Goal: Information Seeking & Learning: Learn about a topic

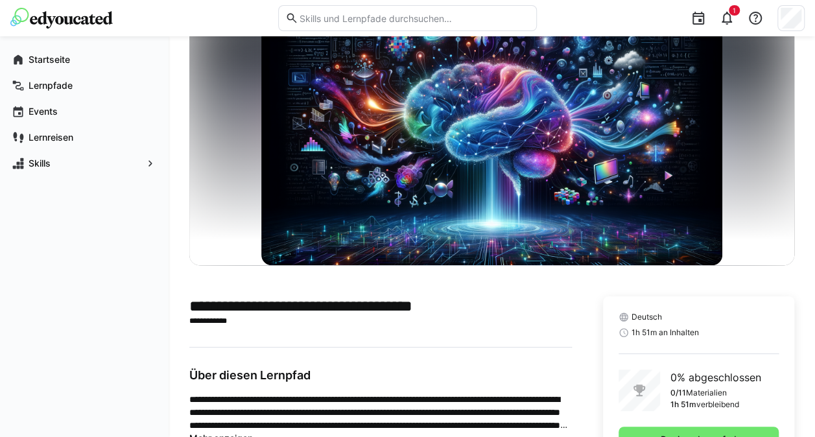
scroll to position [102, 0]
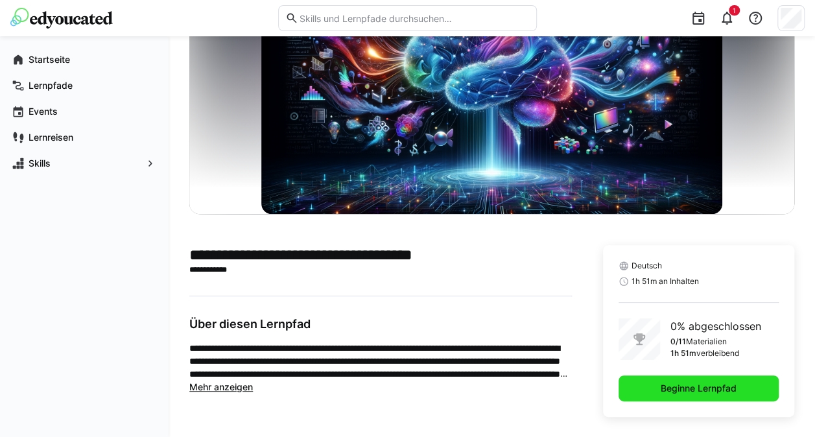
click at [654, 384] on span "Beginne Lernpfad" at bounding box center [698, 388] width 160 height 26
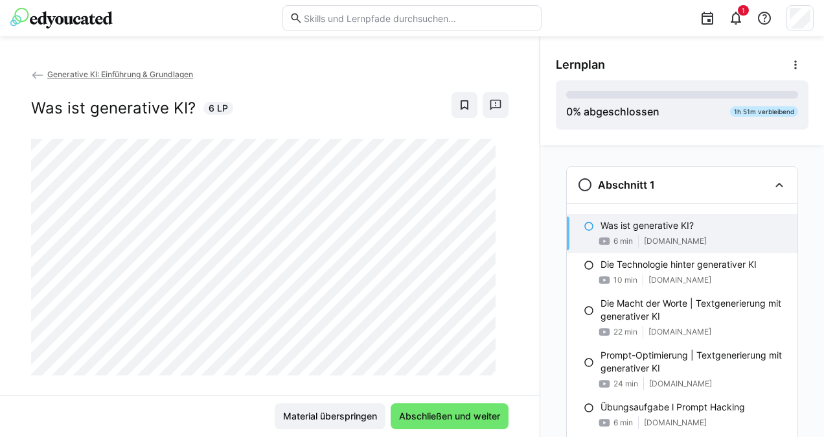
click at [493, 347] on div at bounding box center [508, 338] width 31 height 27
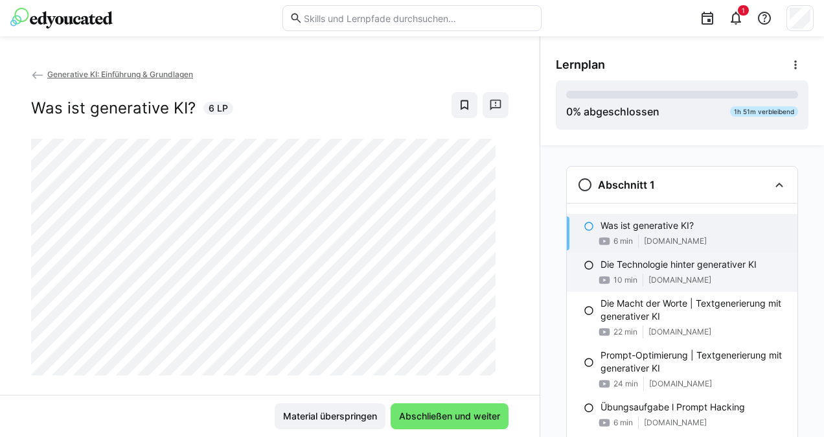
click at [639, 275] on div "10 min [DOMAIN_NAME]" at bounding box center [694, 279] width 187 height 13
click at [585, 227] on eds-icon at bounding box center [589, 226] width 10 height 10
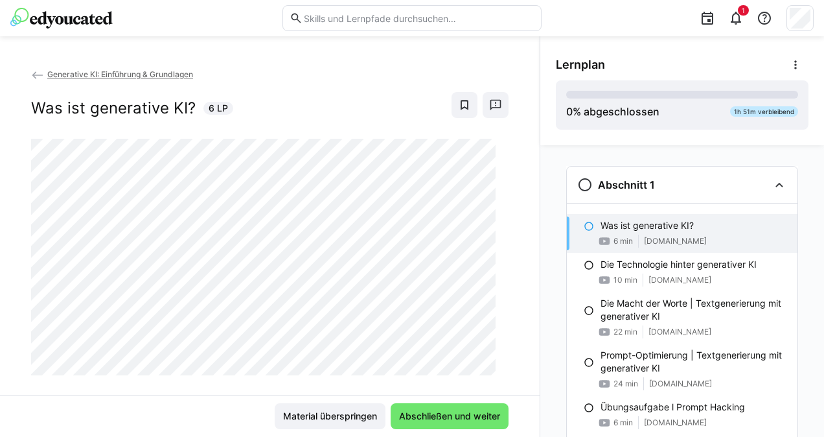
scroll to position [21, 0]
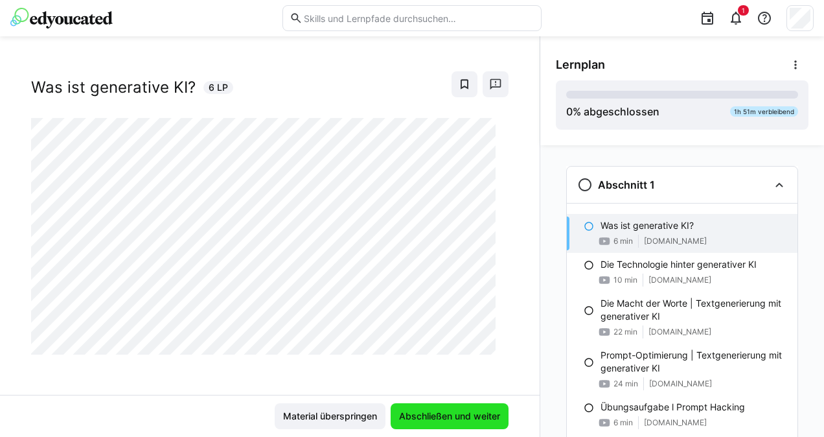
click at [465, 415] on span "Abschließen und weiter" at bounding box center [449, 416] width 105 height 13
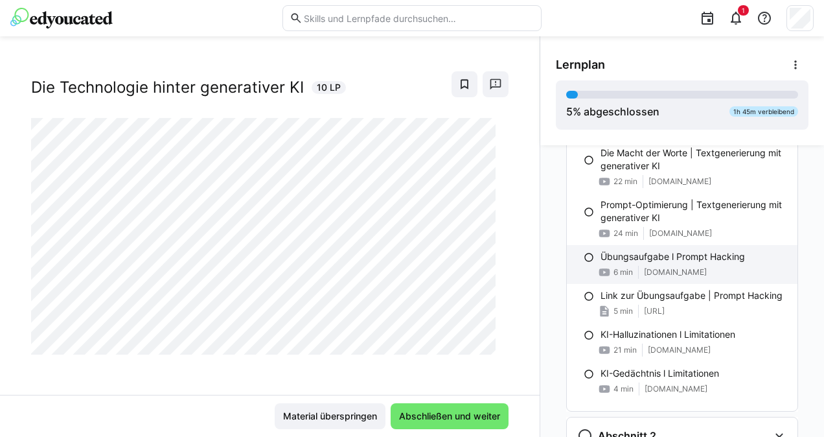
scroll to position [207, 0]
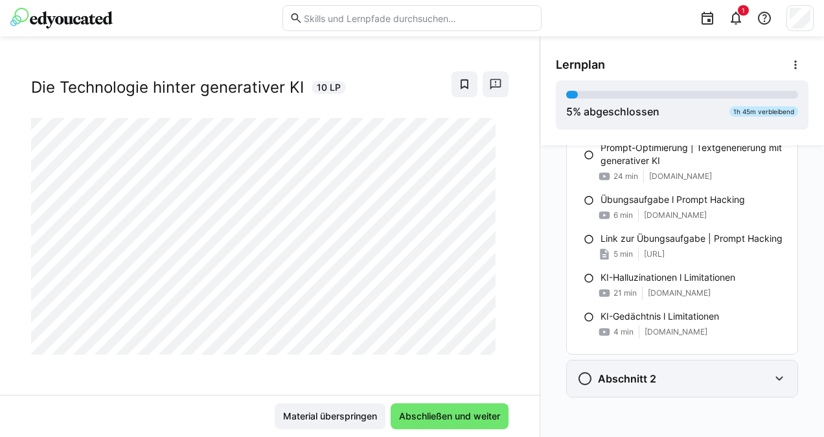
click at [666, 378] on div "Abschnitt 2" at bounding box center [673, 379] width 192 height 16
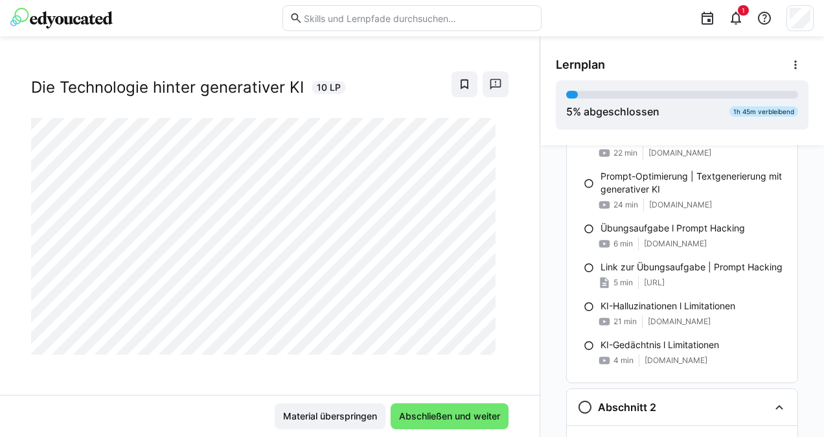
scroll to position [0, 0]
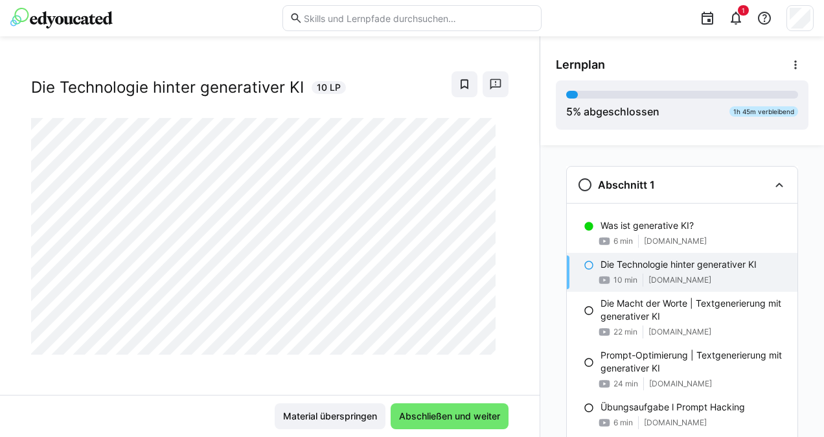
click at [493, 329] on div at bounding box center [508, 338] width 31 height 27
click at [487, 420] on span "Abschließen und weiter" at bounding box center [449, 416] width 105 height 13
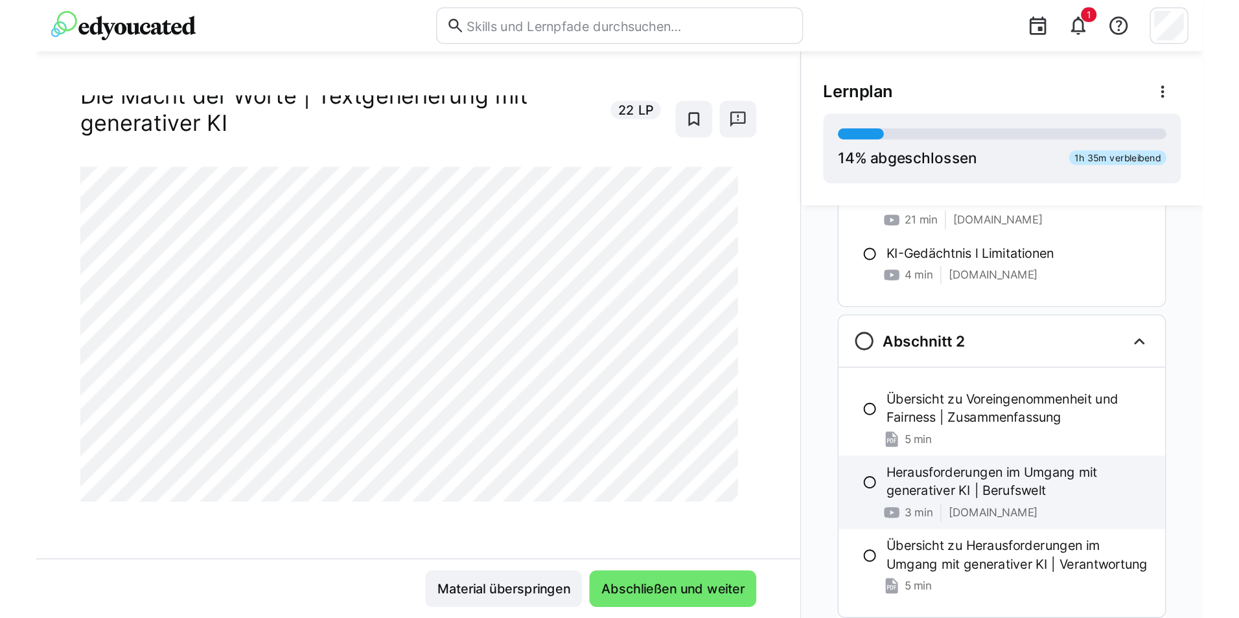
scroll to position [384, 0]
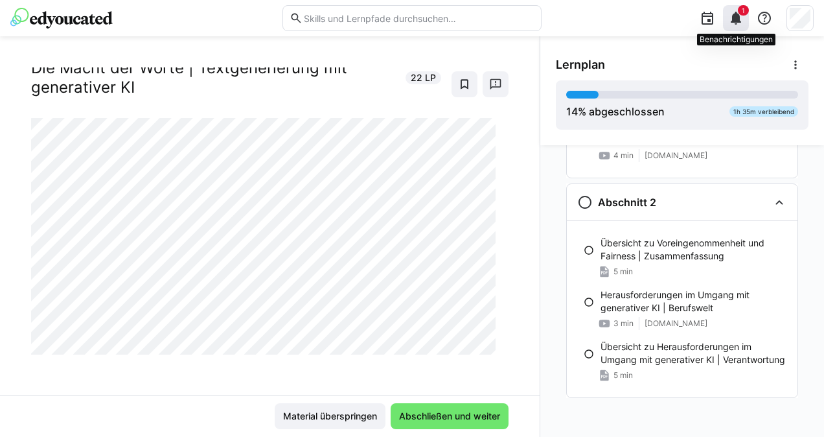
click at [743, 21] on eds-icon at bounding box center [736, 18] width 16 height 16
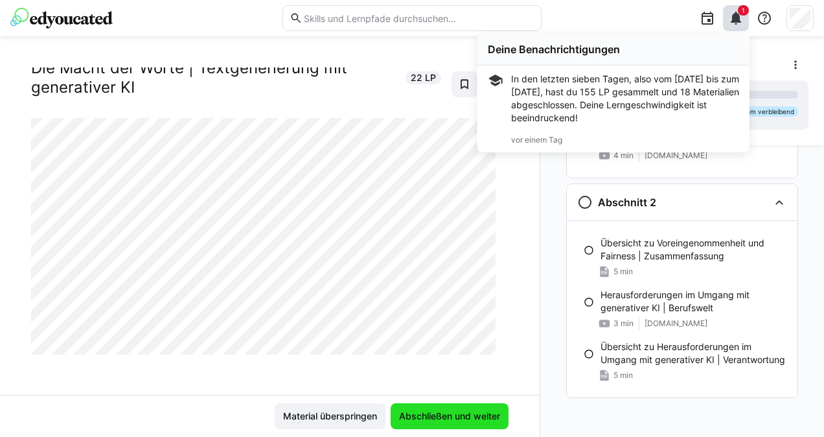
click at [485, 417] on span "Abschließen und weiter" at bounding box center [449, 416] width 105 height 13
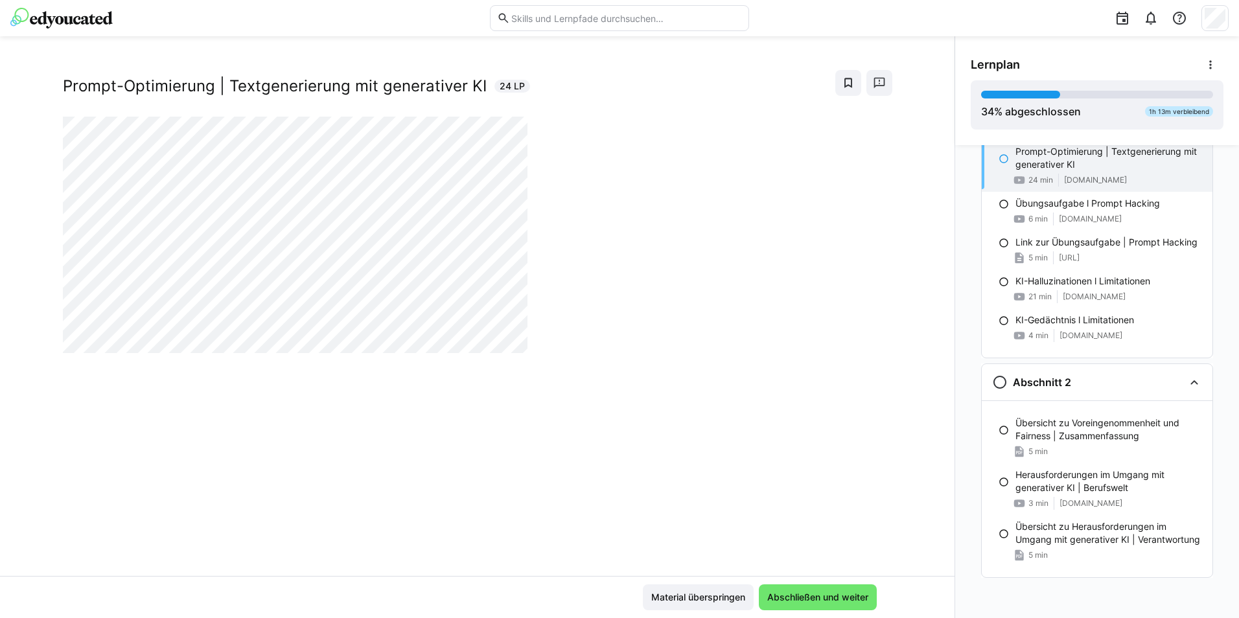
scroll to position [203, 0]
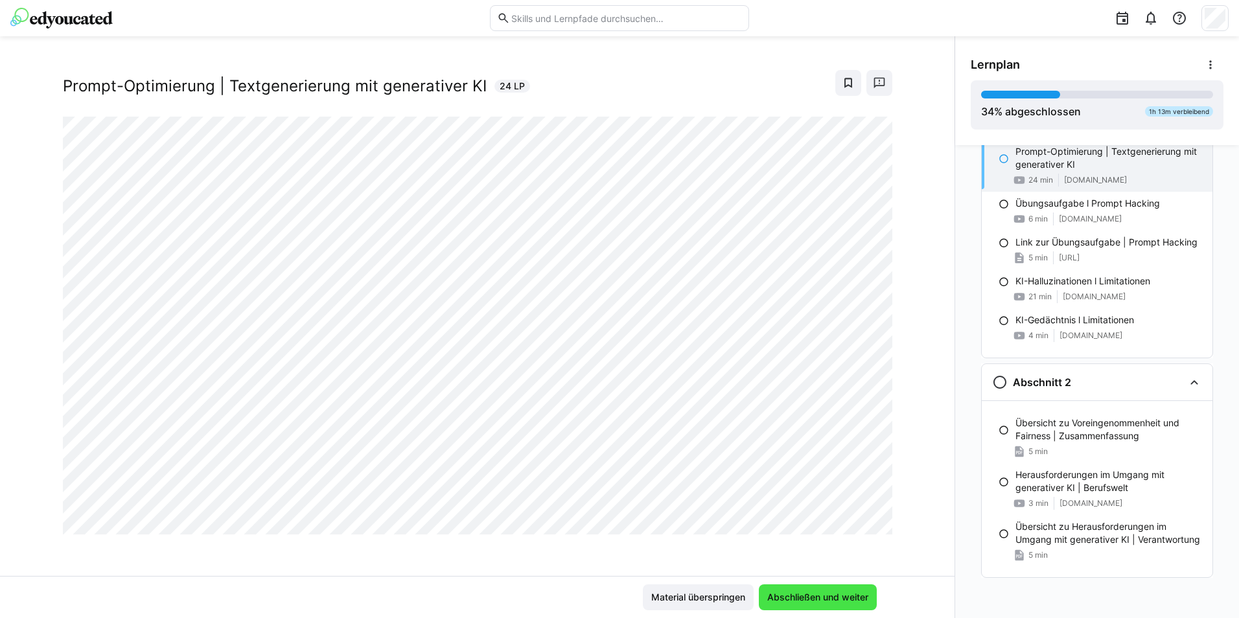
click at [824, 436] on span "Abschließen und weiter" at bounding box center [817, 597] width 105 height 13
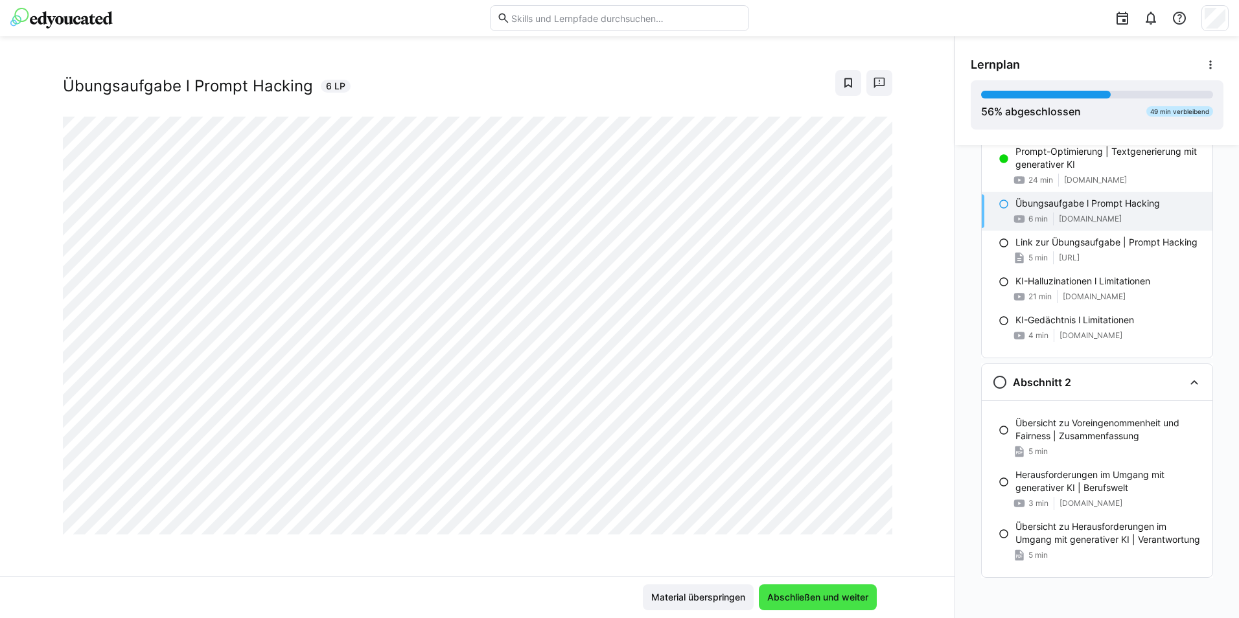
click at [824, 436] on span "Abschließen und weiter" at bounding box center [817, 597] width 105 height 13
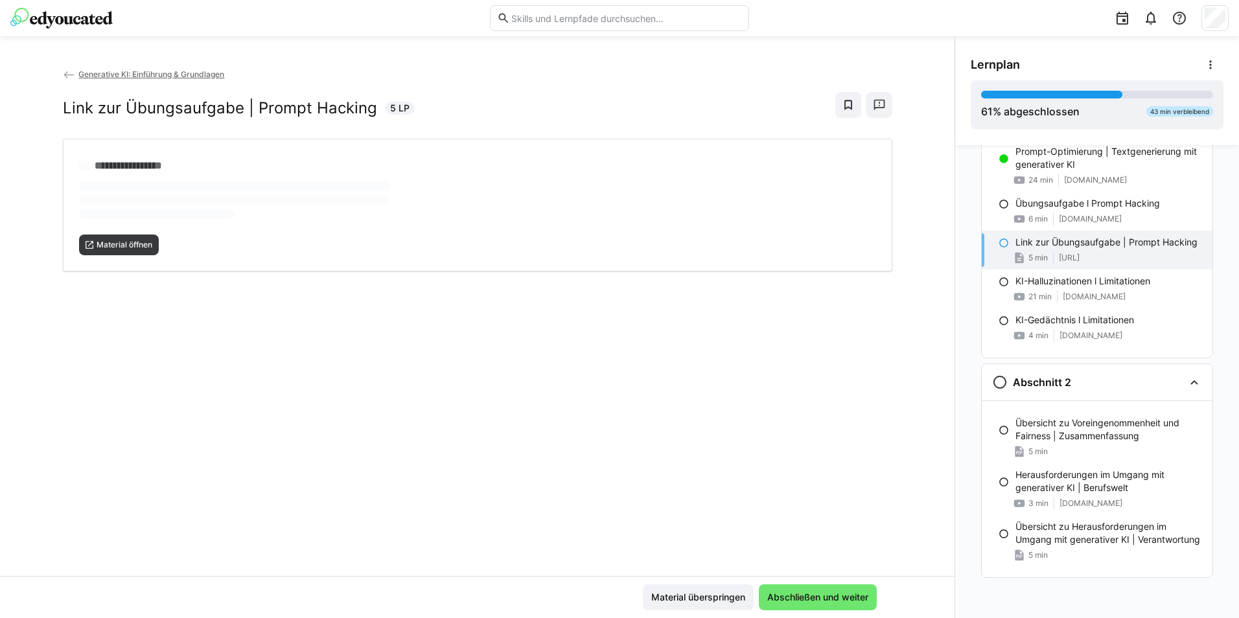
scroll to position [0, 0]
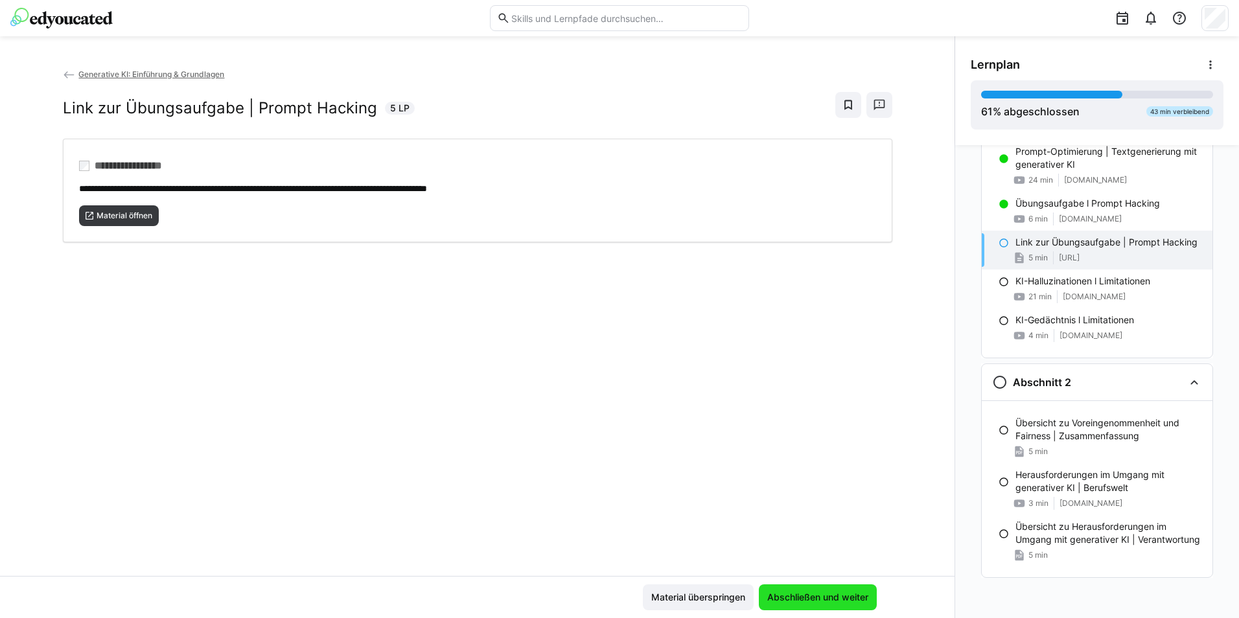
drag, startPoint x: 807, startPoint y: 591, endPoint x: 725, endPoint y: 505, distance: 118.3
click at [807, 436] on span "Abschließen und weiter" at bounding box center [818, 598] width 118 height 26
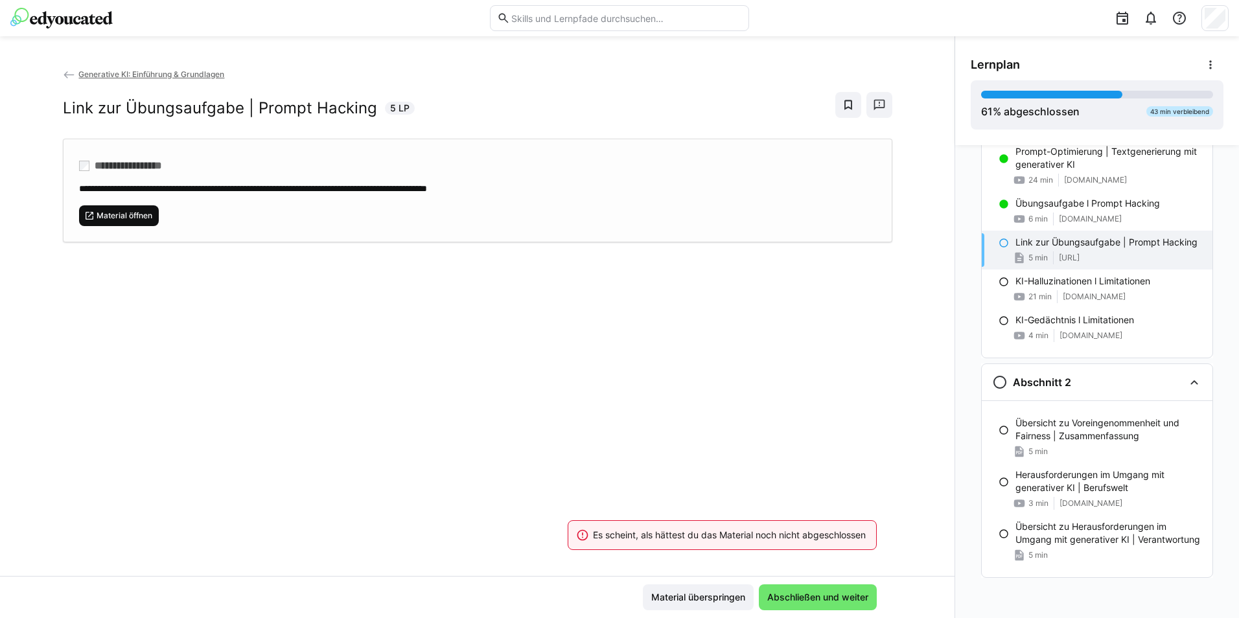
click at [108, 217] on span "Material öffnen" at bounding box center [124, 216] width 58 height 10
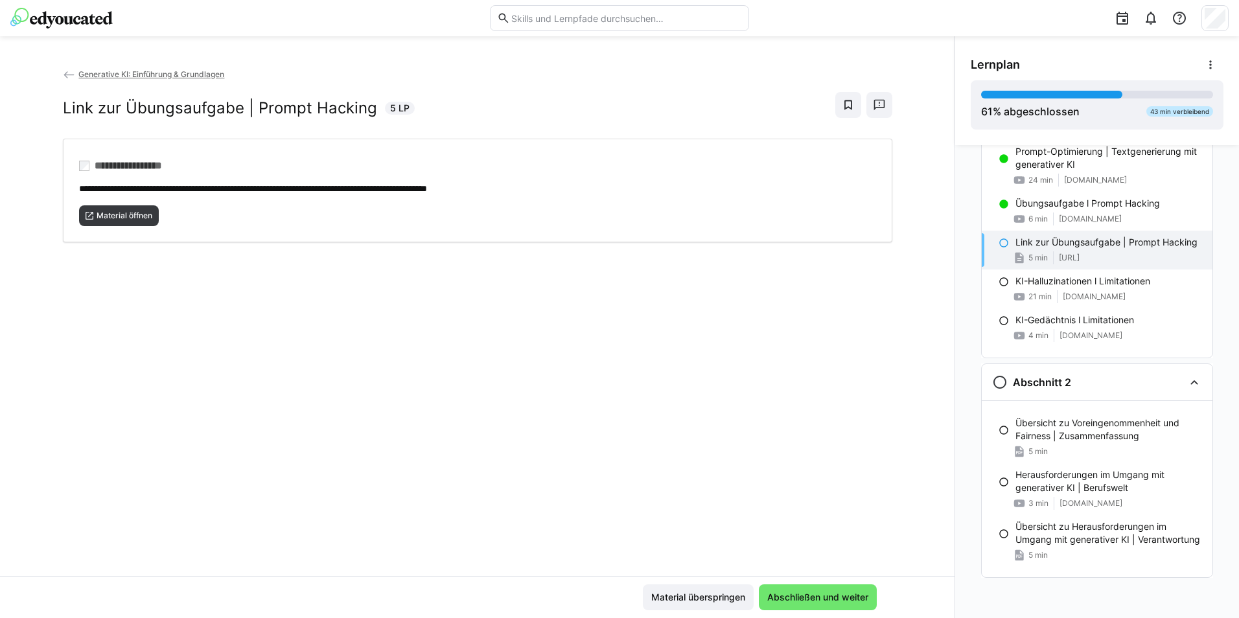
click at [824, 240] on eds-icon at bounding box center [1004, 243] width 10 height 10
